Goal: Information Seeking & Learning: Find specific page/section

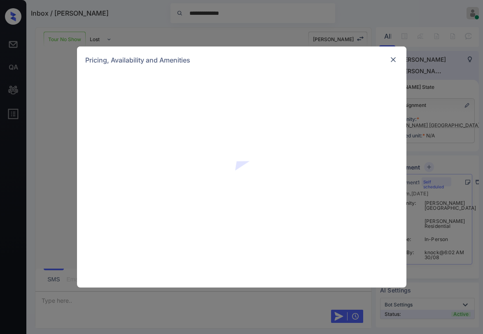
scroll to position [559, 0]
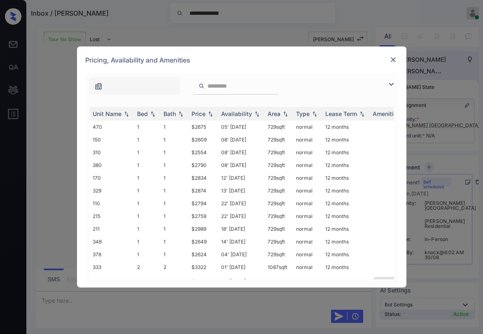
click at [392, 81] on img at bounding box center [391, 84] width 10 height 10
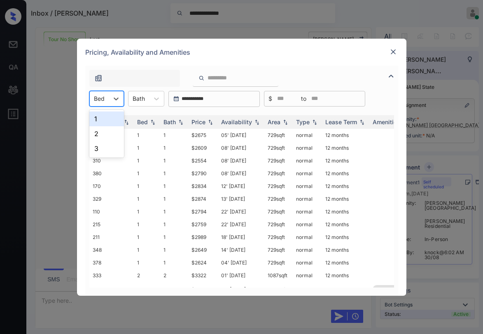
click at [105, 97] on div "Bed" at bounding box center [99, 99] width 19 height 12
drag, startPoint x: 100, startPoint y: 134, endPoint x: 257, endPoint y: 97, distance: 161.2
click at [102, 134] on div "2" at bounding box center [106, 133] width 35 height 15
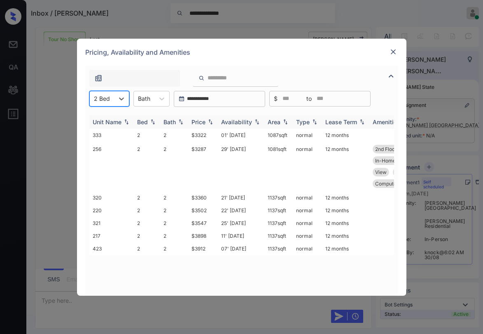
click at [203, 123] on div "Price" at bounding box center [198, 122] width 14 height 7
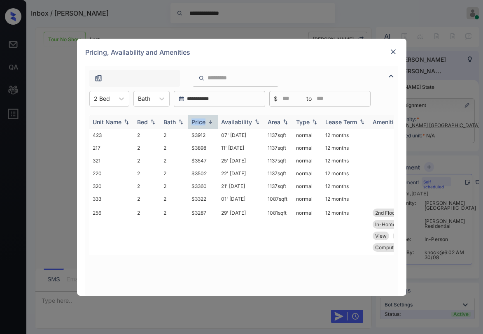
click at [204, 123] on div "Price" at bounding box center [198, 122] width 14 height 7
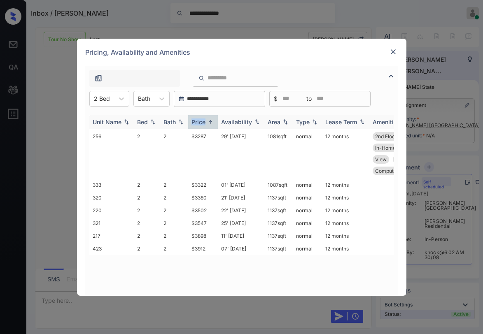
click at [204, 123] on div "Price" at bounding box center [198, 122] width 14 height 7
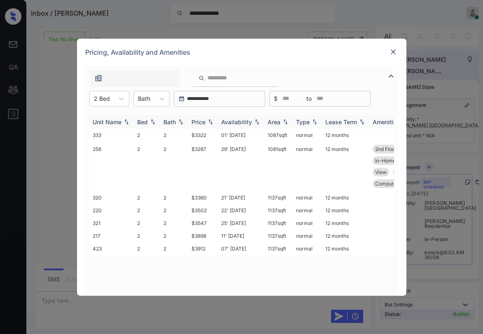
click at [204, 123] on div "Price" at bounding box center [198, 122] width 14 height 7
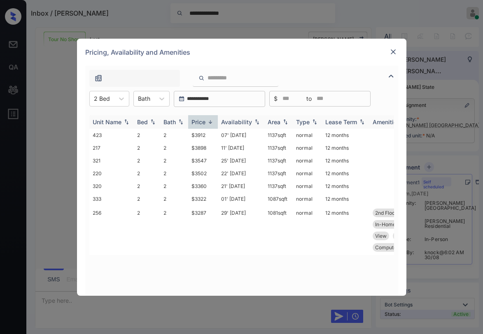
click at [204, 123] on div "Price" at bounding box center [198, 122] width 14 height 7
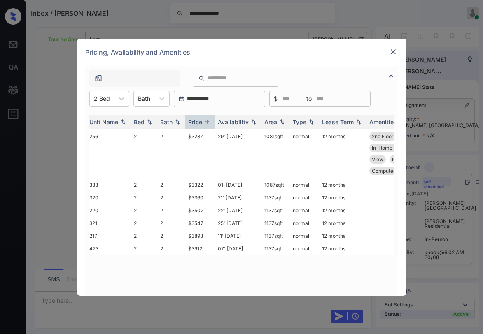
scroll to position [0, 0]
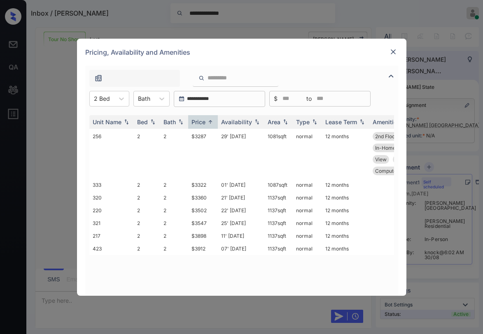
click at [392, 51] on img at bounding box center [393, 52] width 8 height 8
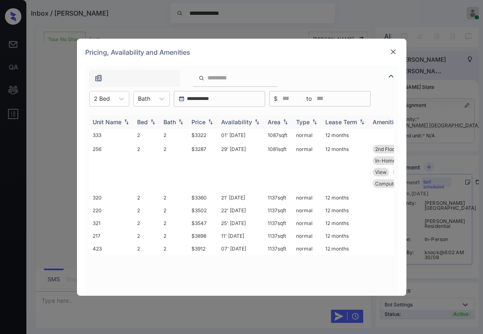
click at [202, 123] on div "Price" at bounding box center [198, 122] width 14 height 7
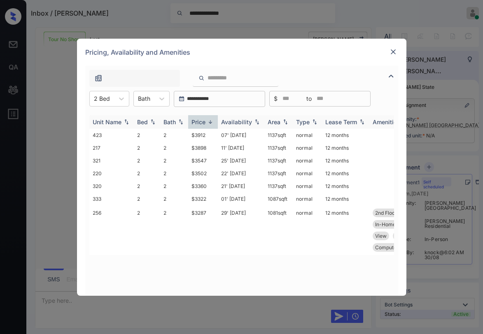
click at [202, 121] on div "Price" at bounding box center [198, 122] width 14 height 7
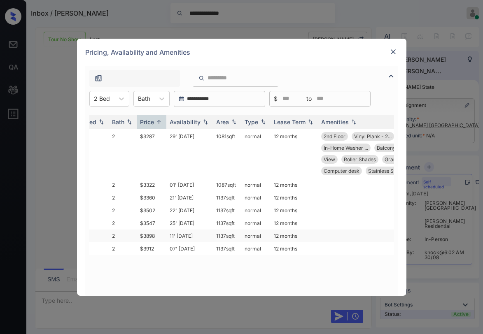
scroll to position [0, 51]
click at [394, 57] on div at bounding box center [393, 52] width 10 height 11
click at [393, 56] on img at bounding box center [393, 52] width 8 height 8
